Goal: Task Accomplishment & Management: Manage account settings

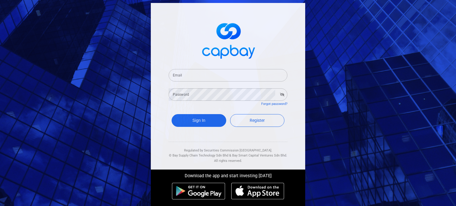
click at [209, 78] on input "Email" at bounding box center [228, 75] width 119 height 12
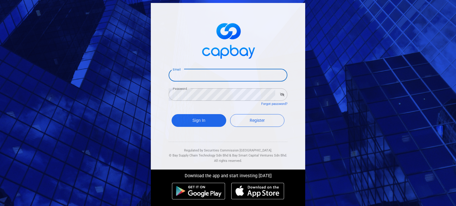
type input "[EMAIL_ADDRESS][DOMAIN_NAME]"
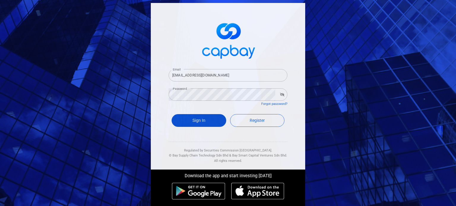
click at [198, 120] on button "Sign In" at bounding box center [199, 120] width 55 height 13
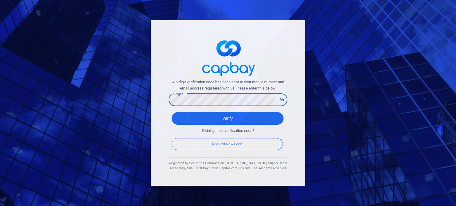
click at [279, 98] on button "button" at bounding box center [282, 100] width 9 height 8
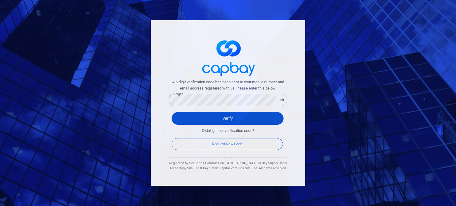
click at [186, 122] on button "Verify" at bounding box center [228, 118] width 112 height 13
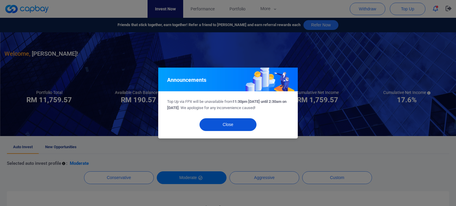
click at [229, 123] on button "Close" at bounding box center [227, 124] width 57 height 13
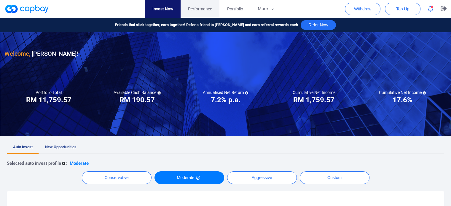
click at [203, 7] on span "Performance" at bounding box center [200, 9] width 24 height 7
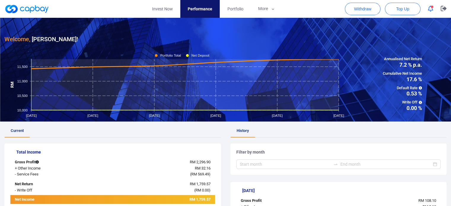
click at [427, 9] on button "button" at bounding box center [430, 8] width 11 height 9
click at [221, 105] on rect at bounding box center [185, 84] width 308 height 51
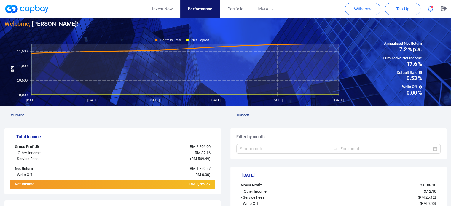
scroll to position [30, 0]
